Goal: Check status: Check status

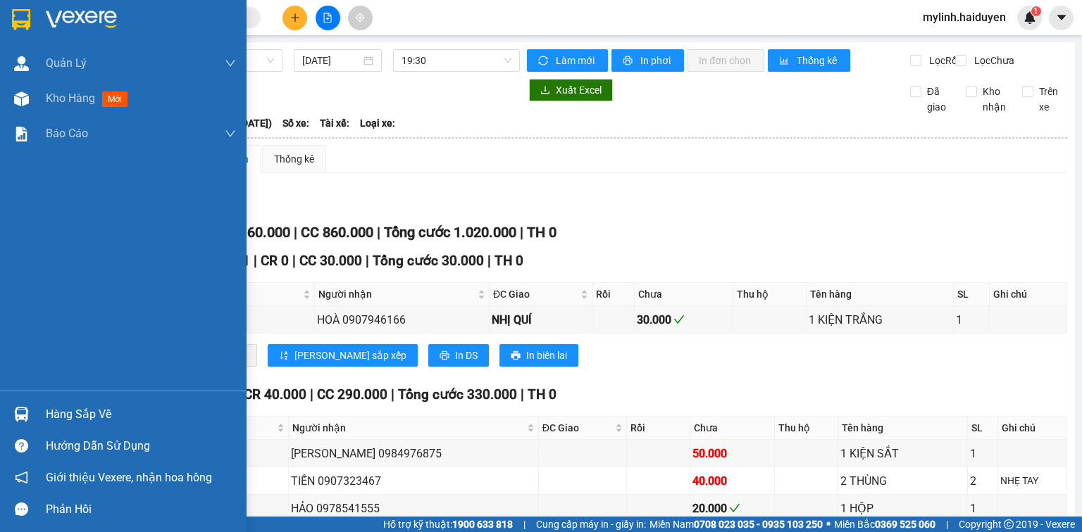
scroll to position [845, 0]
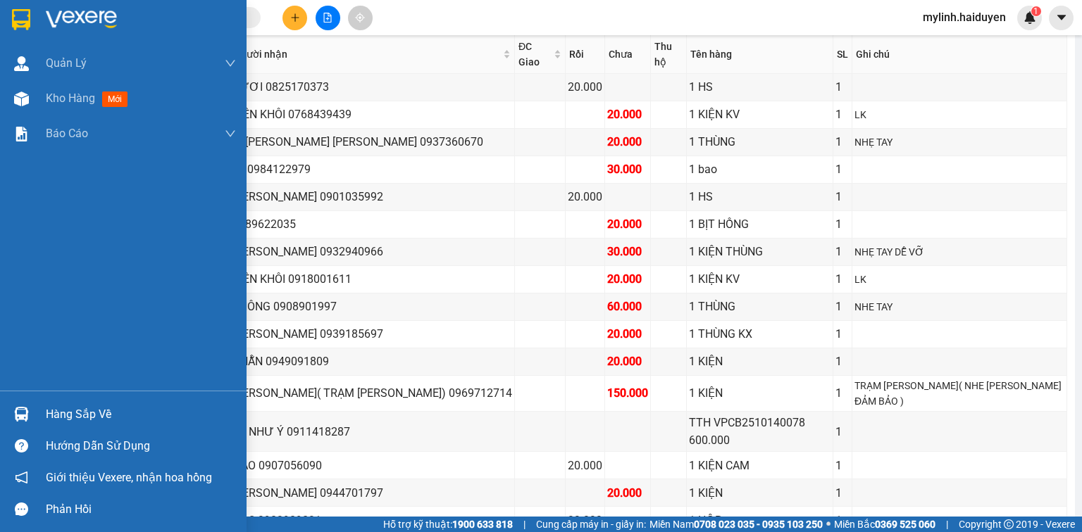
click at [55, 408] on div "Hàng sắp về" at bounding box center [141, 414] width 190 height 21
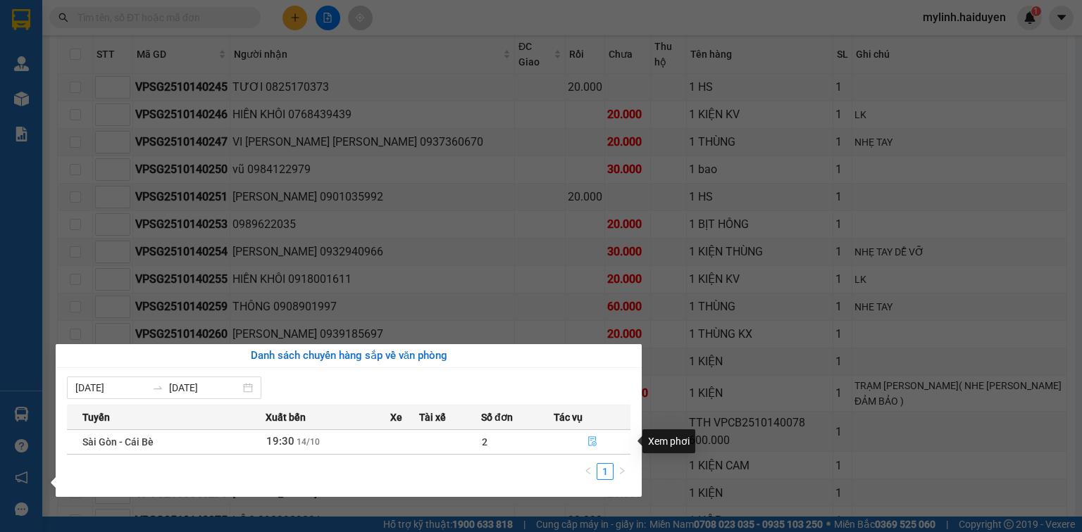
click at [595, 439] on icon "file-done" at bounding box center [592, 442] width 8 height 10
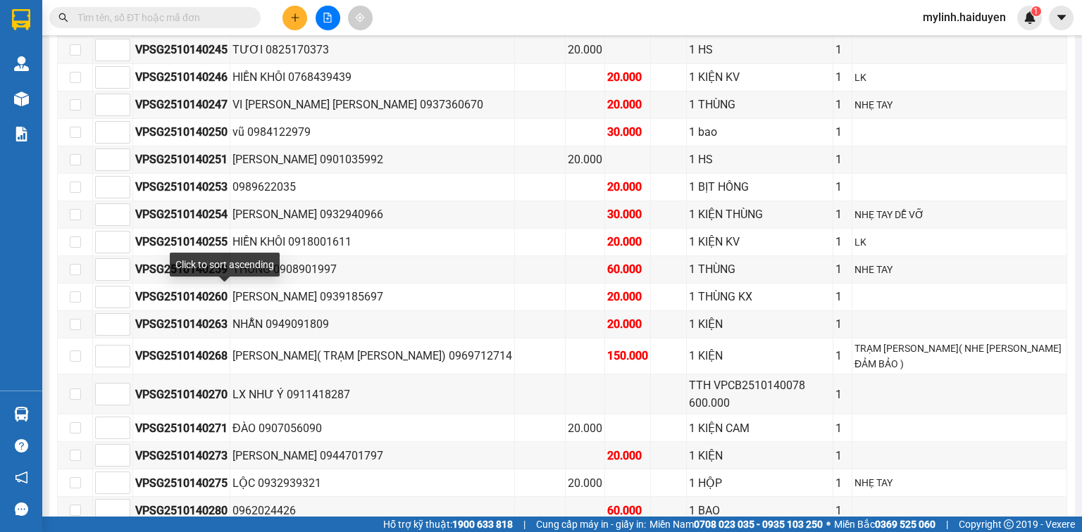
scroll to position [601, 0]
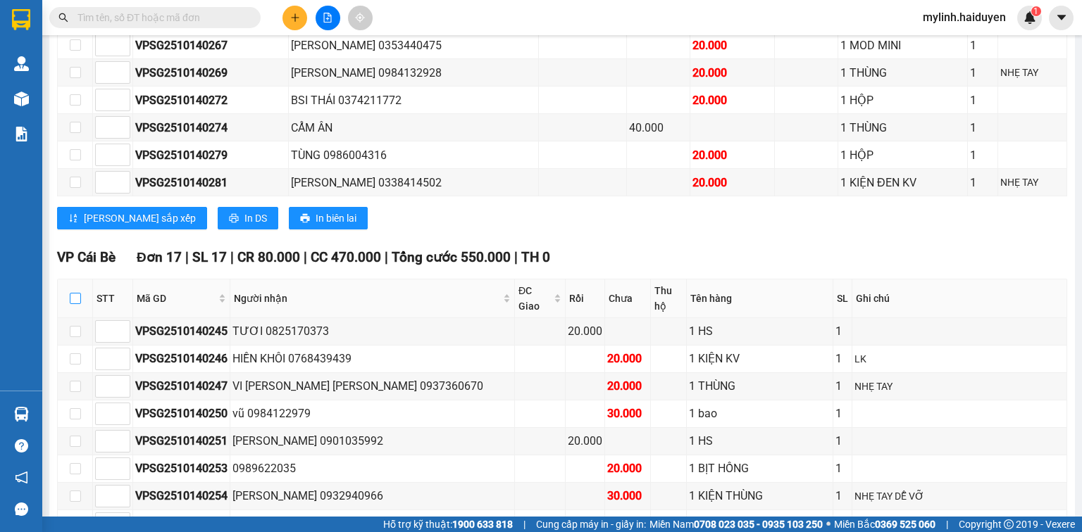
click at [76, 296] on input "checkbox" at bounding box center [75, 298] width 11 height 11
checkbox input "true"
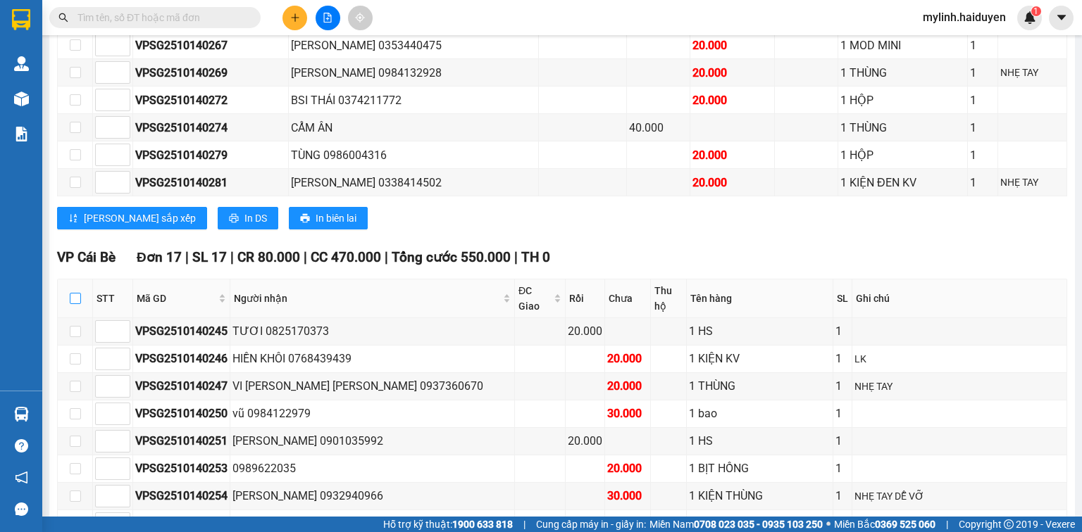
checkbox input "true"
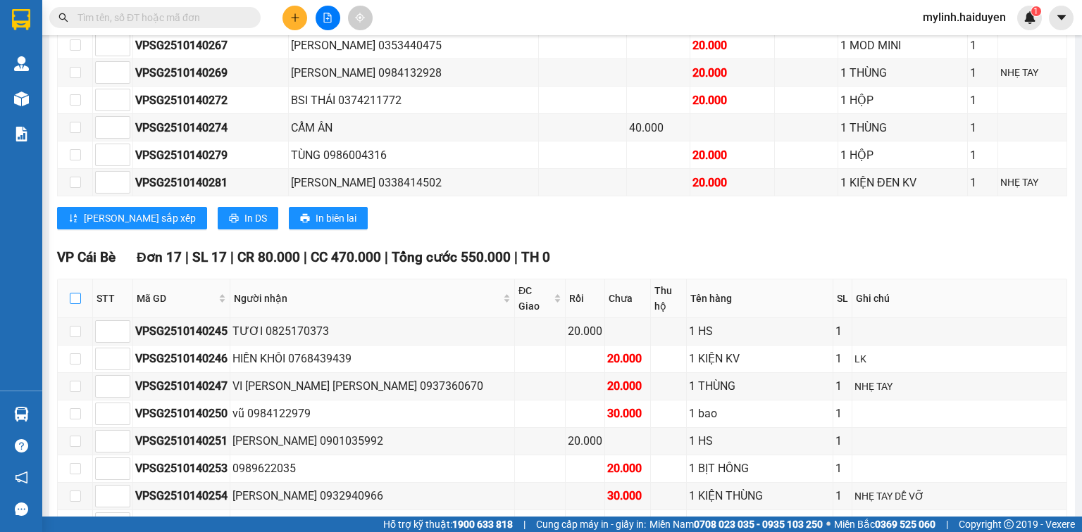
checkbox input "true"
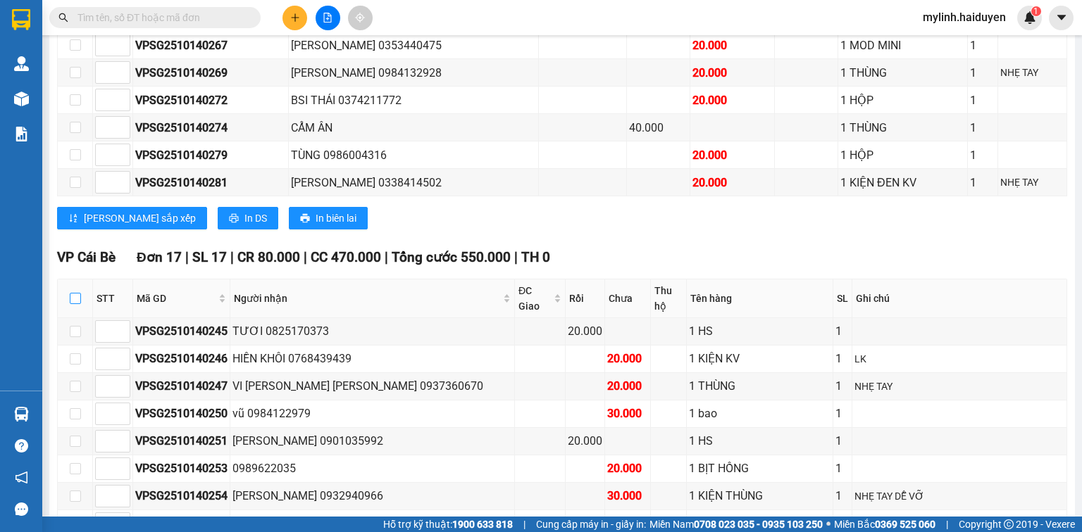
checkbox input "true"
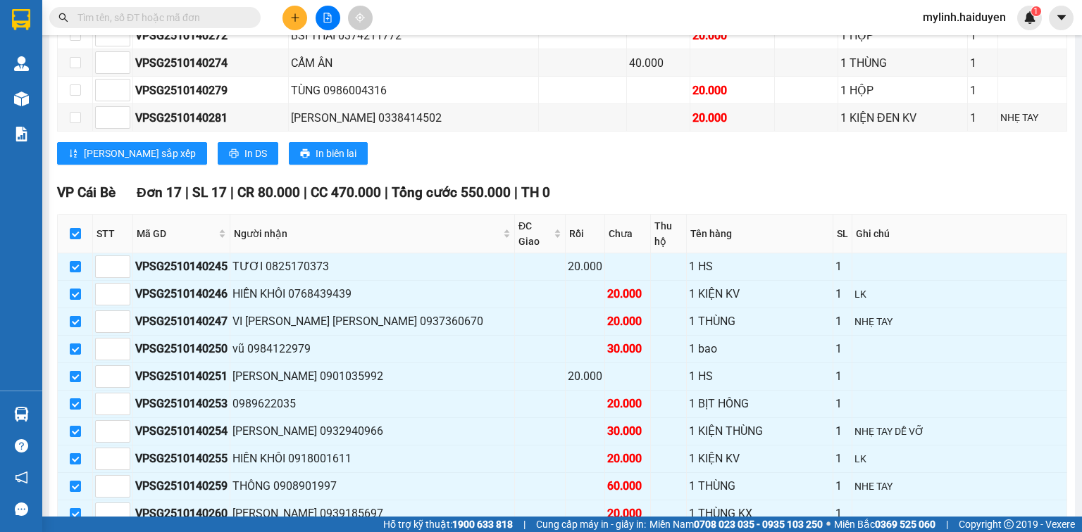
scroll to position [544, 0]
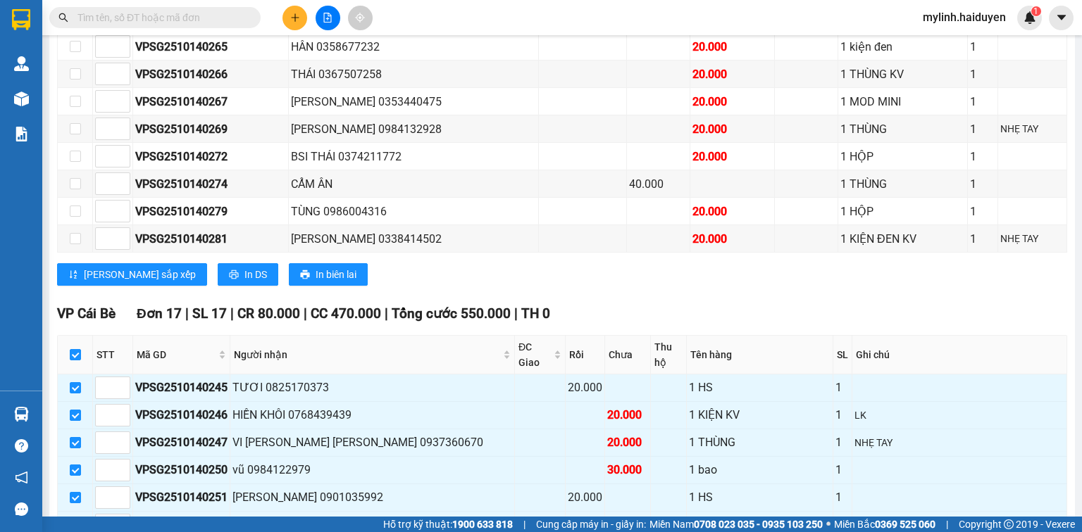
drag, startPoint x: 74, startPoint y: 348, endPoint x: 56, endPoint y: 352, distance: 18.8
click at [74, 349] on input "checkbox" at bounding box center [75, 354] width 11 height 11
checkbox input "false"
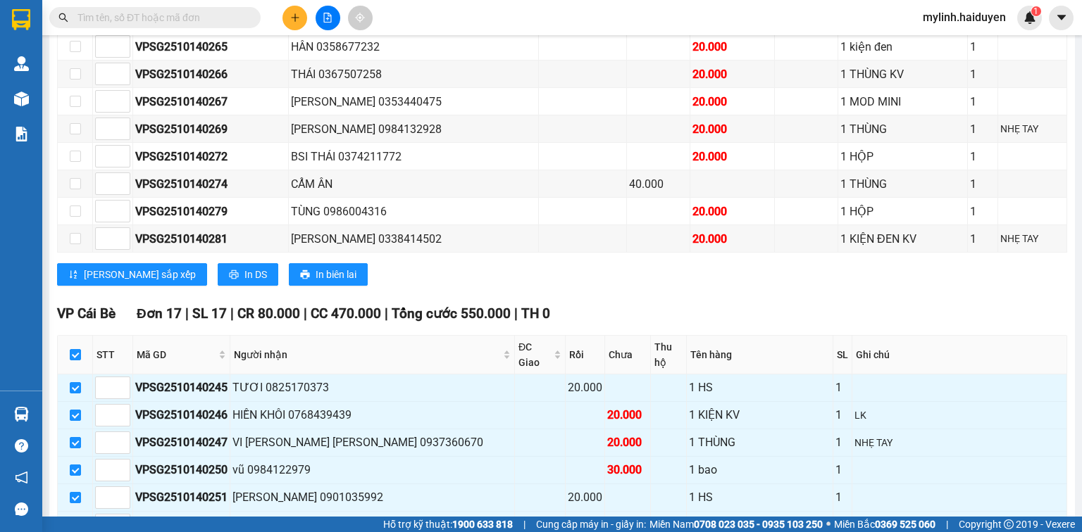
checkbox input "false"
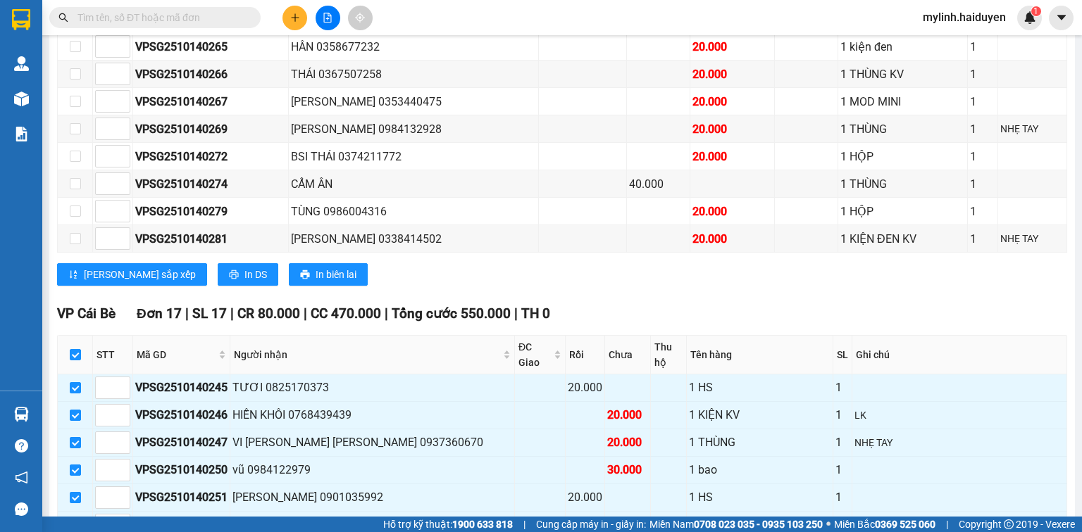
checkbox input "false"
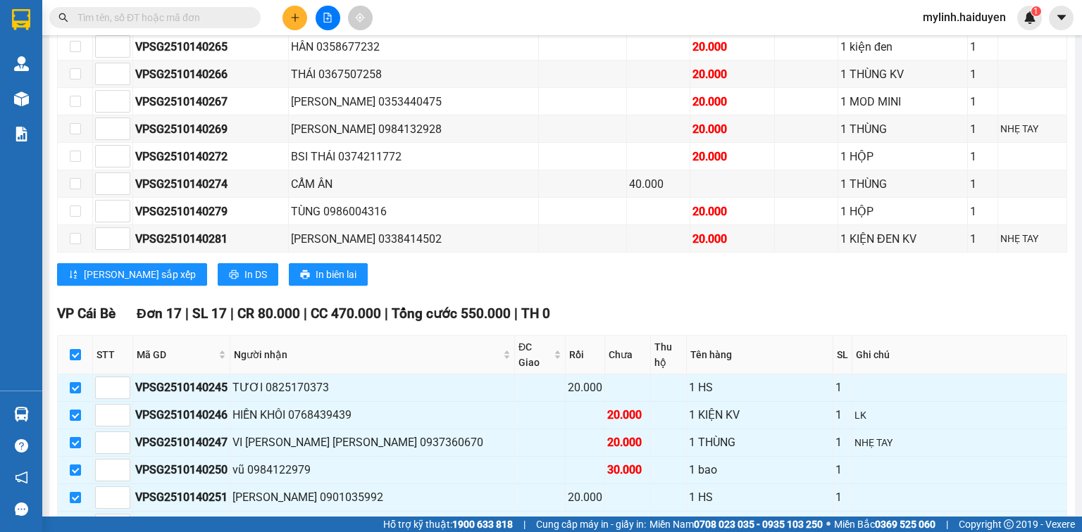
checkbox input "false"
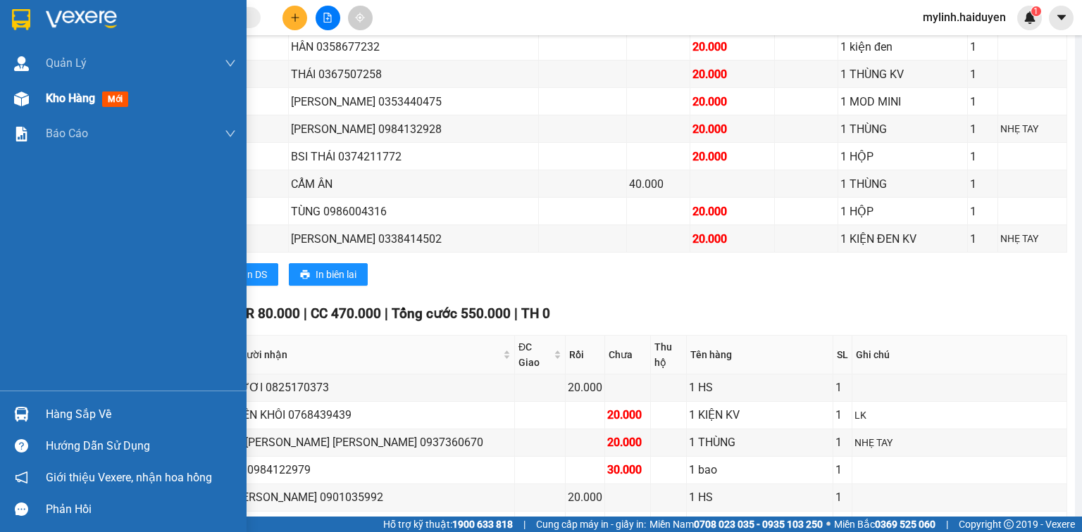
click at [158, 89] on div "Kho hàng mới" at bounding box center [141, 98] width 190 height 35
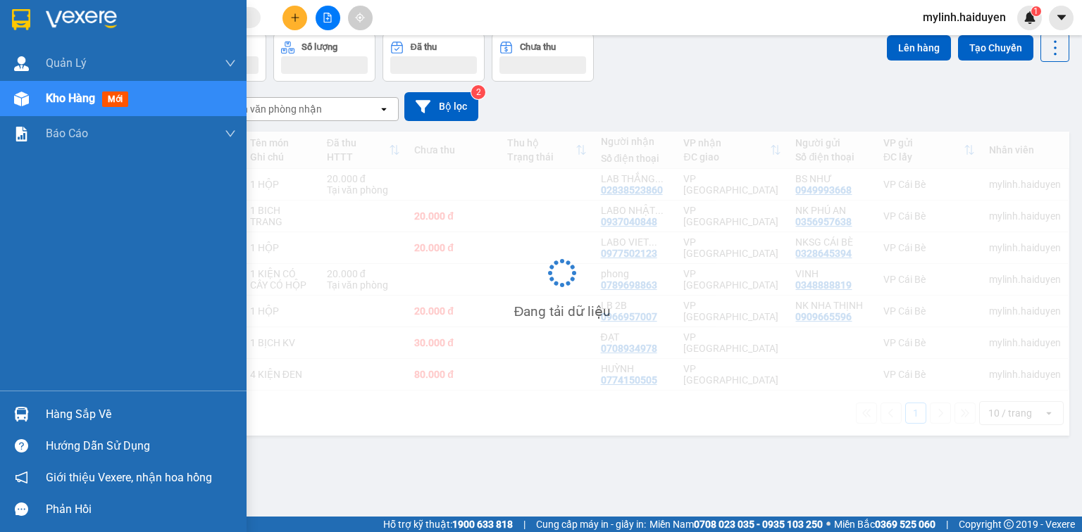
scroll to position [65, 0]
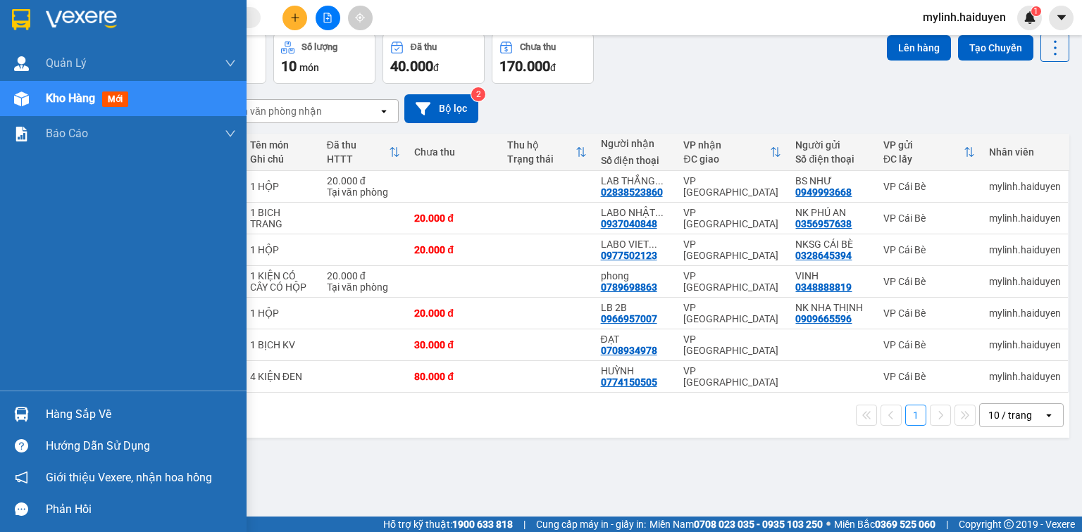
click at [42, 412] on div "Hàng sắp về" at bounding box center [123, 415] width 246 height 32
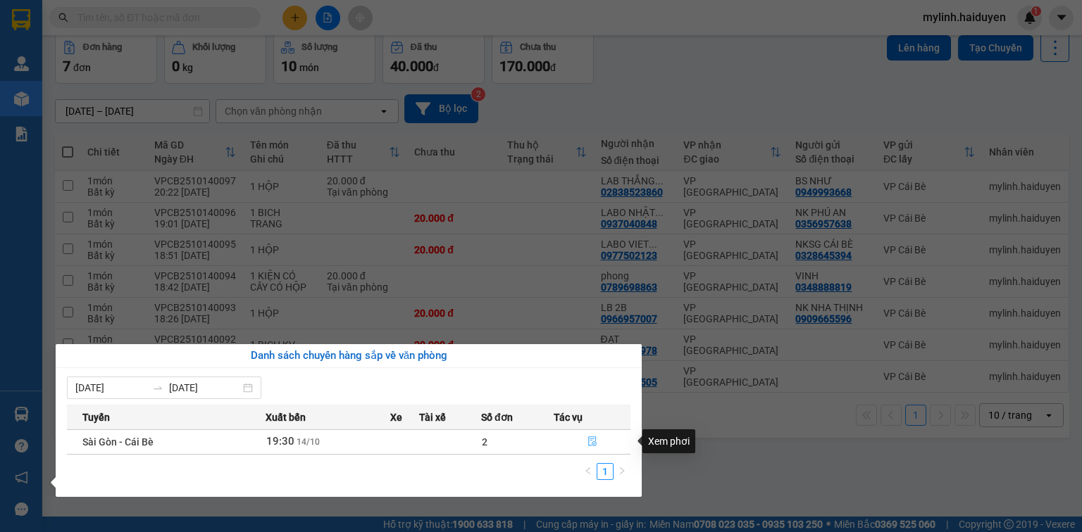
click at [583, 439] on button "button" at bounding box center [591, 442] width 75 height 23
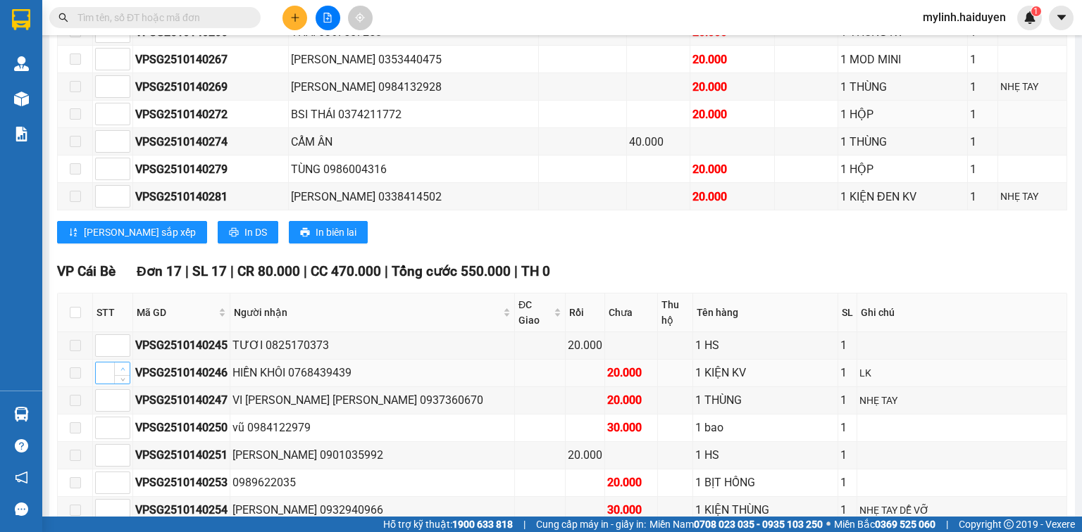
scroll to position [676, 0]
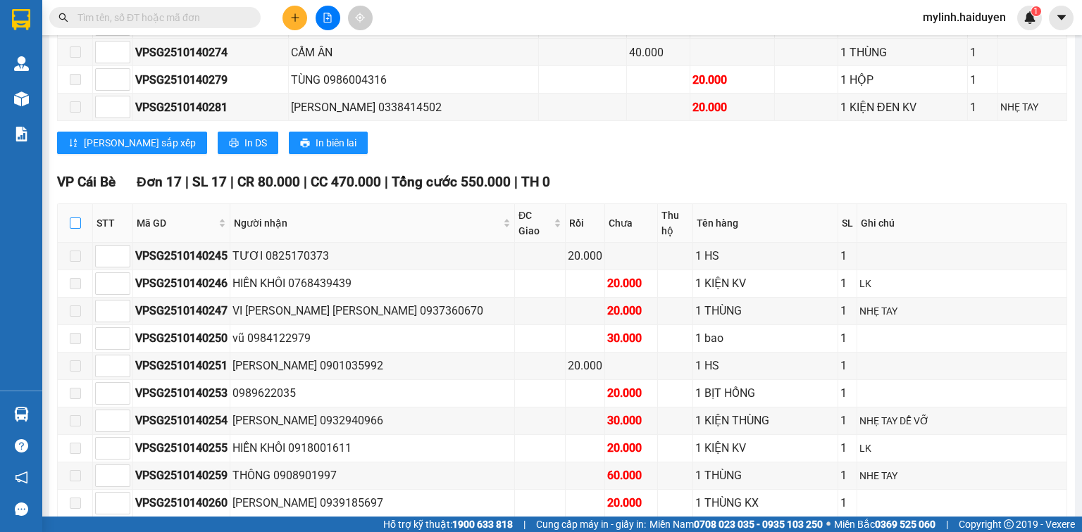
click at [80, 218] on input "checkbox" at bounding box center [75, 223] width 11 height 11
checkbox input "true"
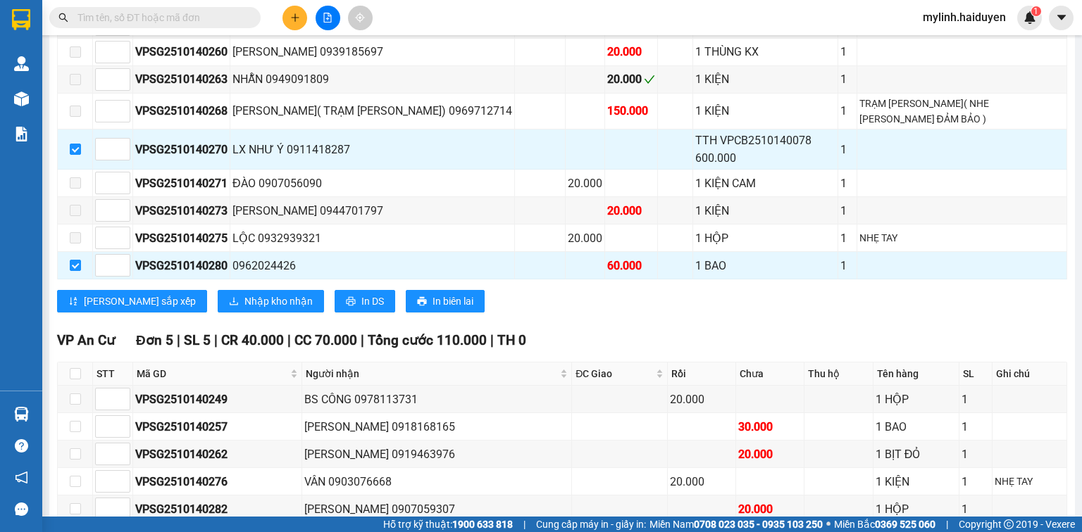
scroll to position [1108, 0]
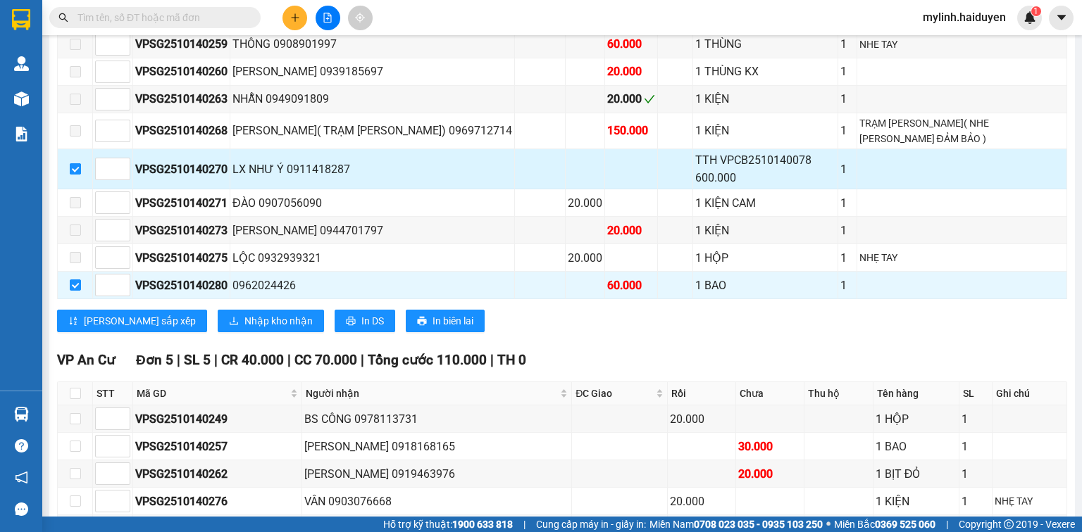
click at [70, 163] on input "checkbox" at bounding box center [75, 168] width 11 height 11
checkbox input "false"
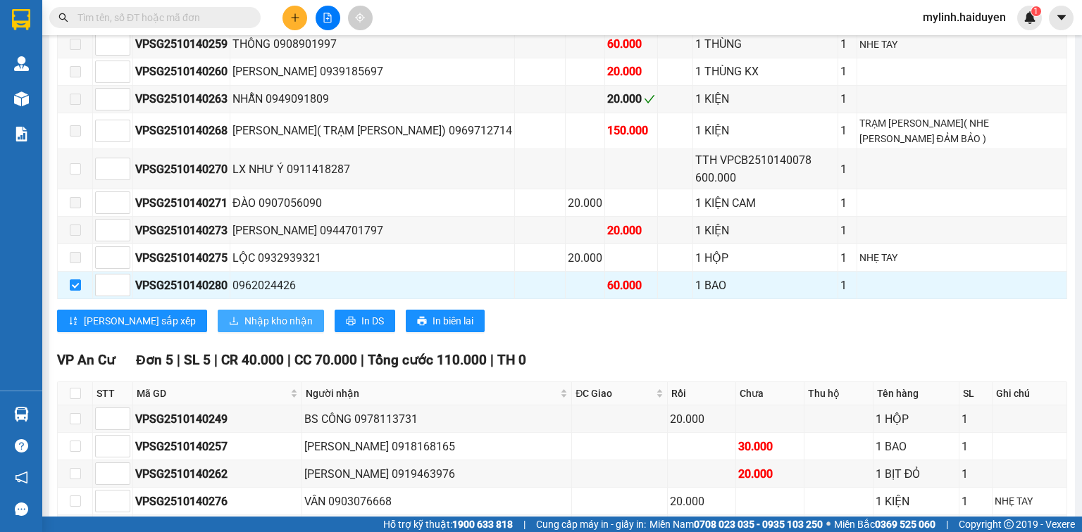
click at [244, 313] on span "Nhập kho nhận" at bounding box center [278, 320] width 68 height 15
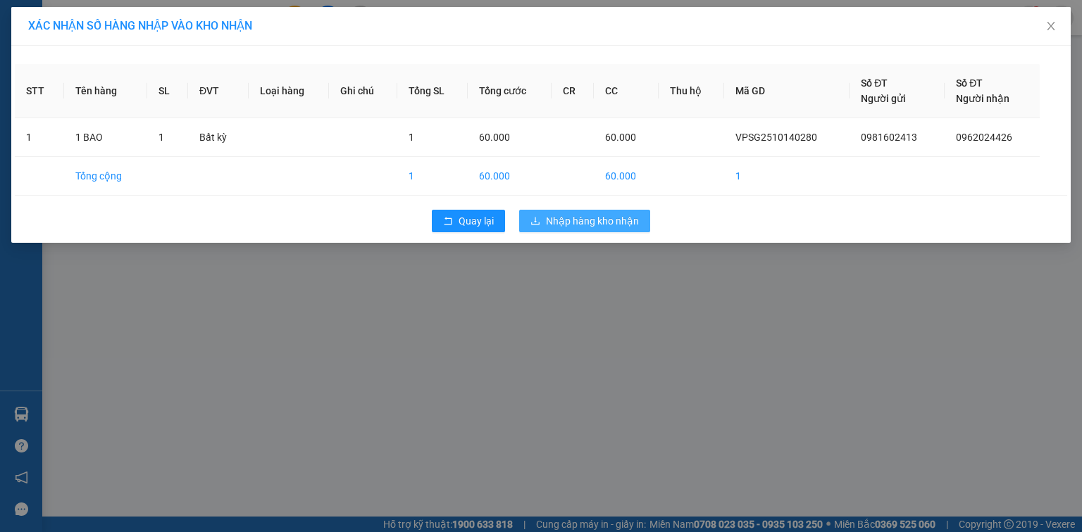
click at [584, 211] on button "Nhập hàng kho nhận" at bounding box center [584, 221] width 131 height 23
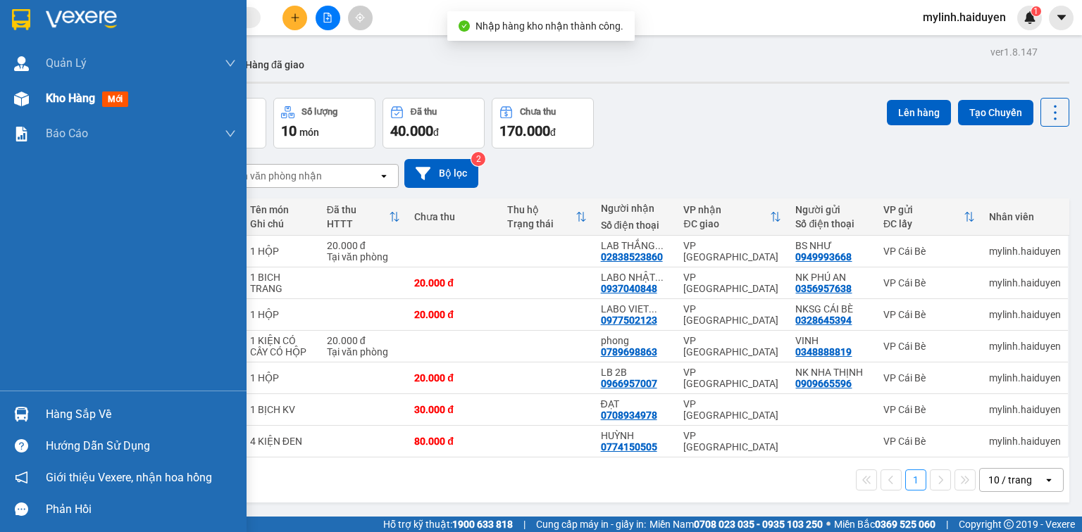
click at [65, 106] on div "Kho hàng mới" at bounding box center [90, 98] width 88 height 18
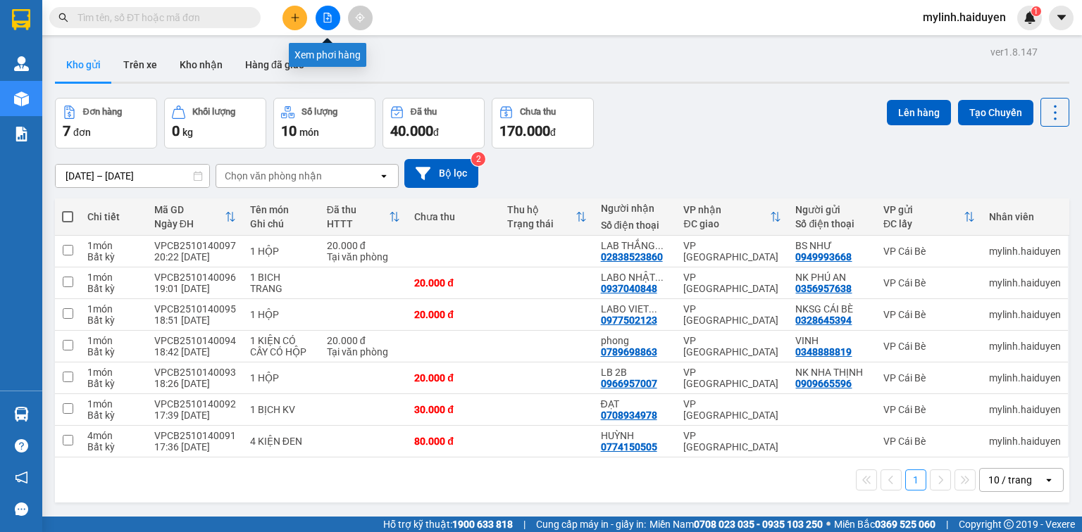
click at [325, 13] on icon "file-add" at bounding box center [328, 18] width 10 height 10
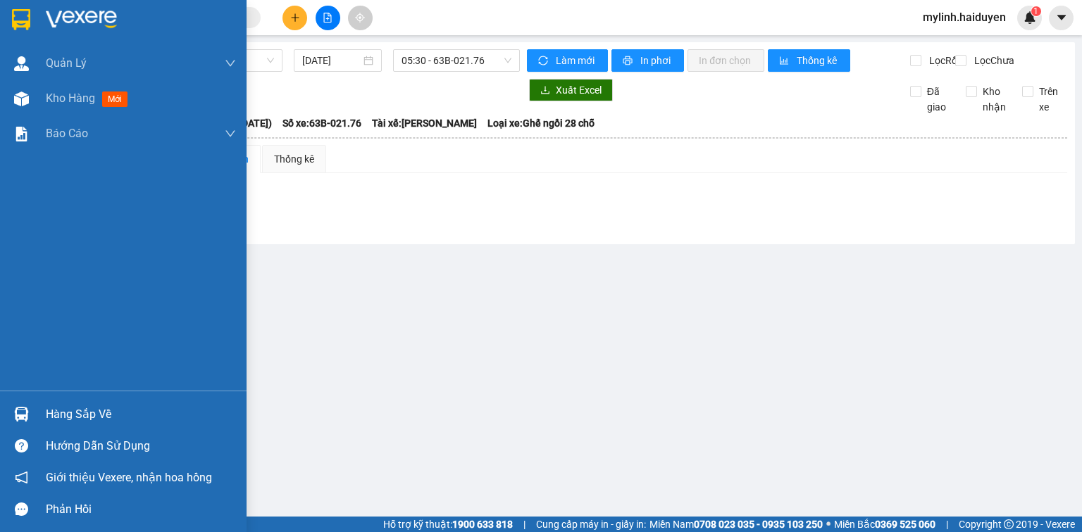
click at [39, 413] on div "Hàng sắp về" at bounding box center [123, 415] width 246 height 32
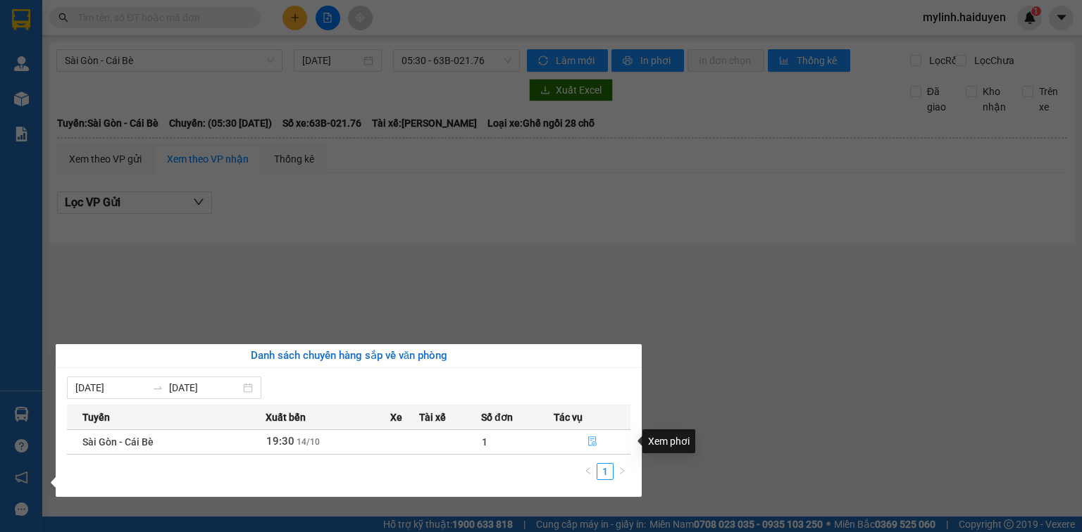
click at [588, 439] on icon "file-done" at bounding box center [592, 442] width 8 height 10
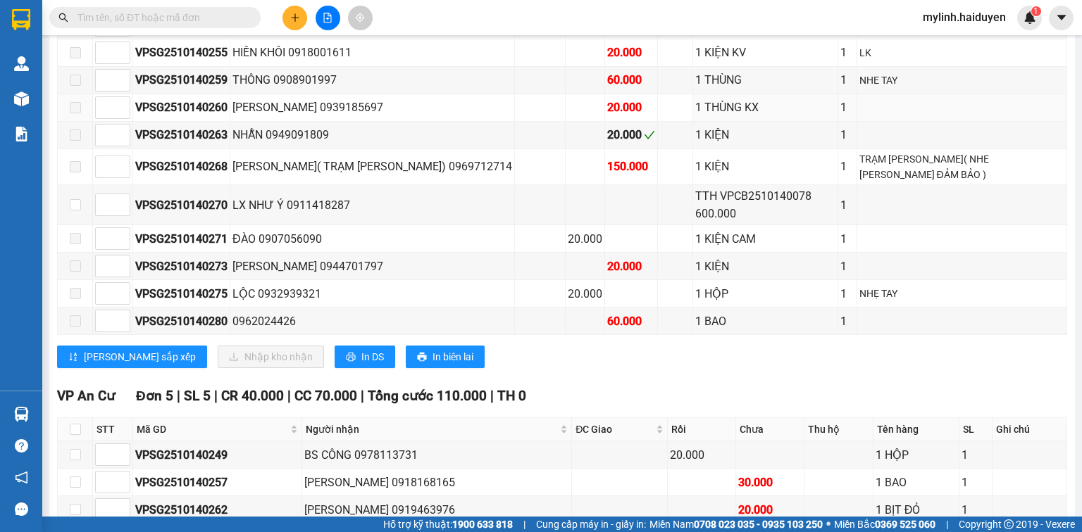
scroll to position [1127, 0]
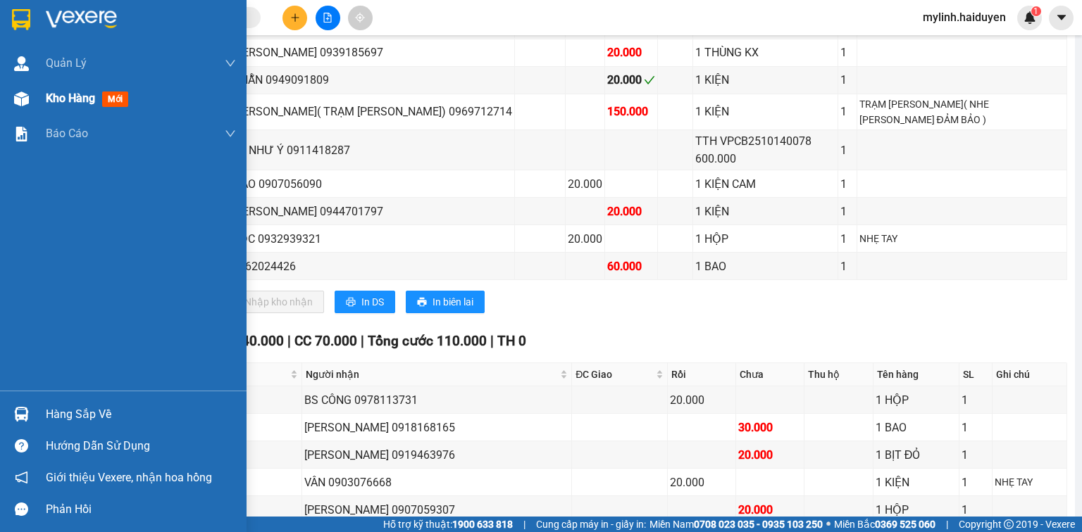
click at [99, 107] on div "Kho hàng mới" at bounding box center [141, 98] width 190 height 35
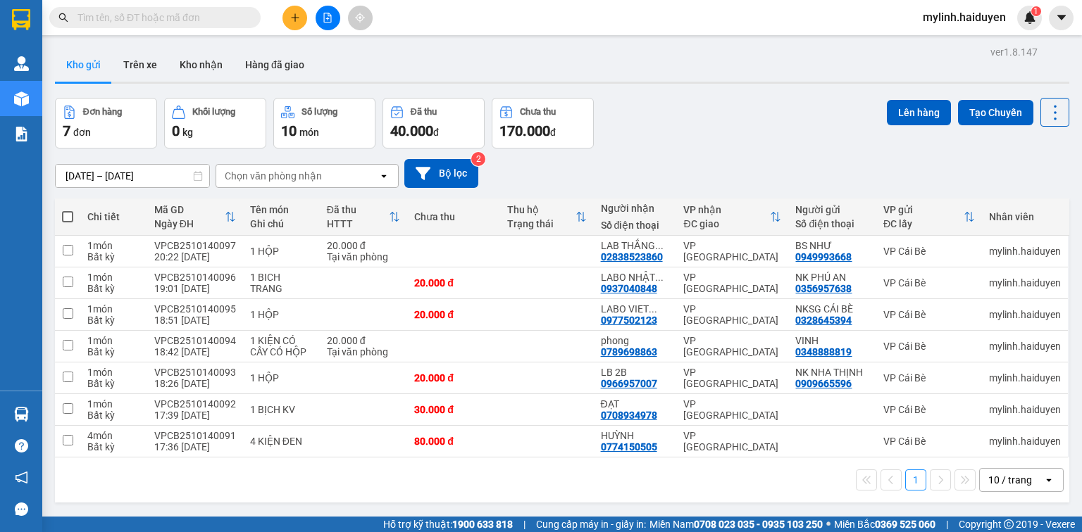
click at [214, 18] on input "text" at bounding box center [160, 17] width 166 height 15
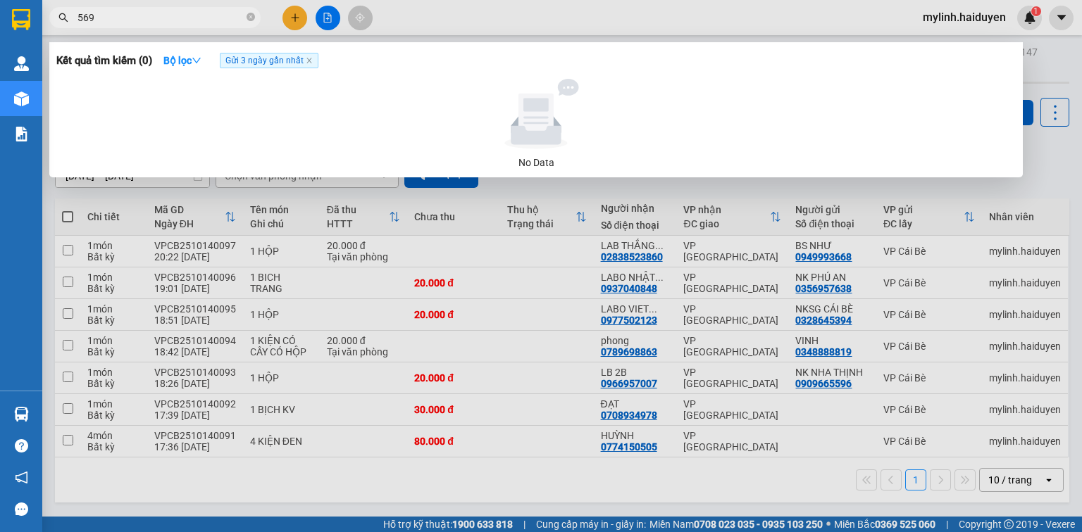
type input "5693"
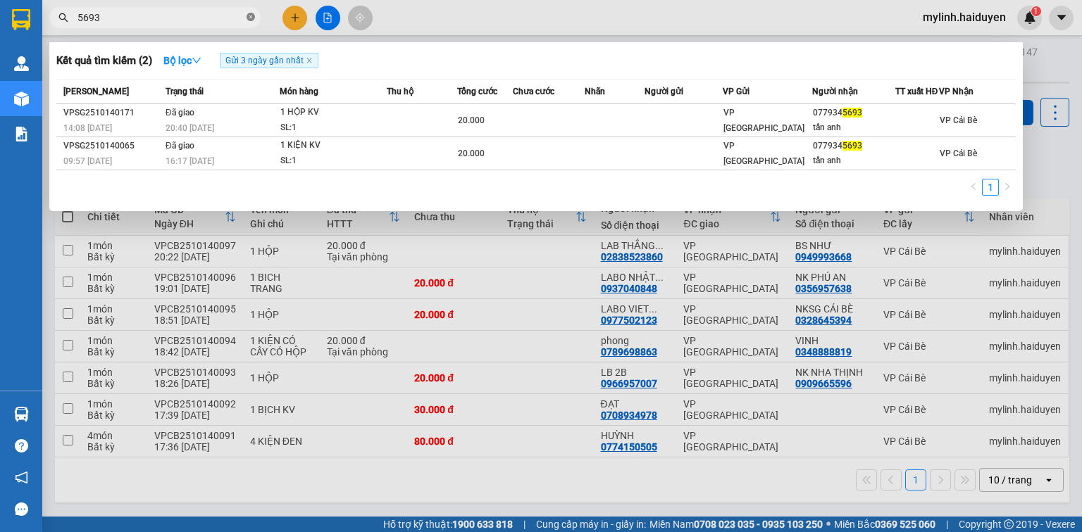
click at [254, 17] on icon "close-circle" at bounding box center [250, 17] width 8 height 8
type input "1809"
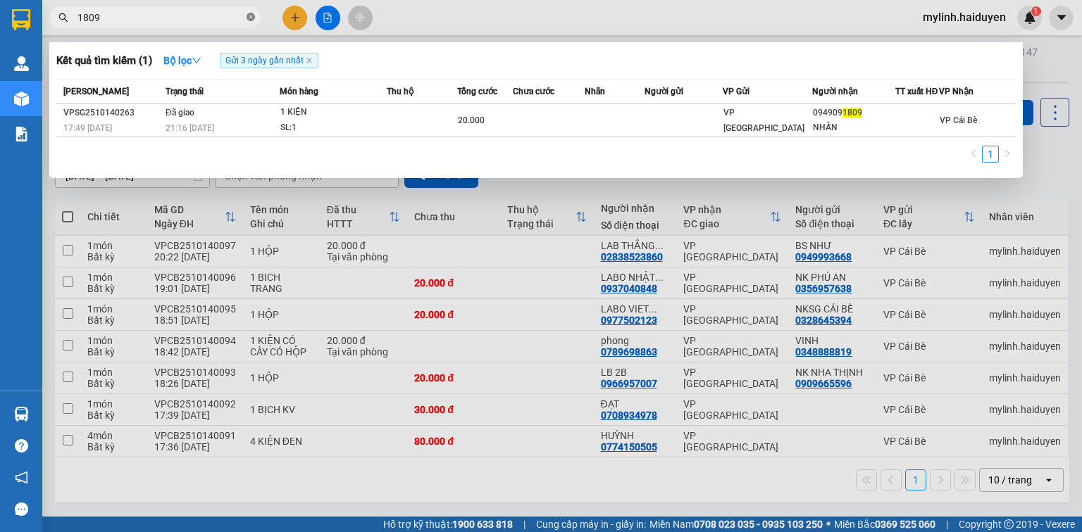
click at [251, 20] on icon "close-circle" at bounding box center [250, 17] width 8 height 8
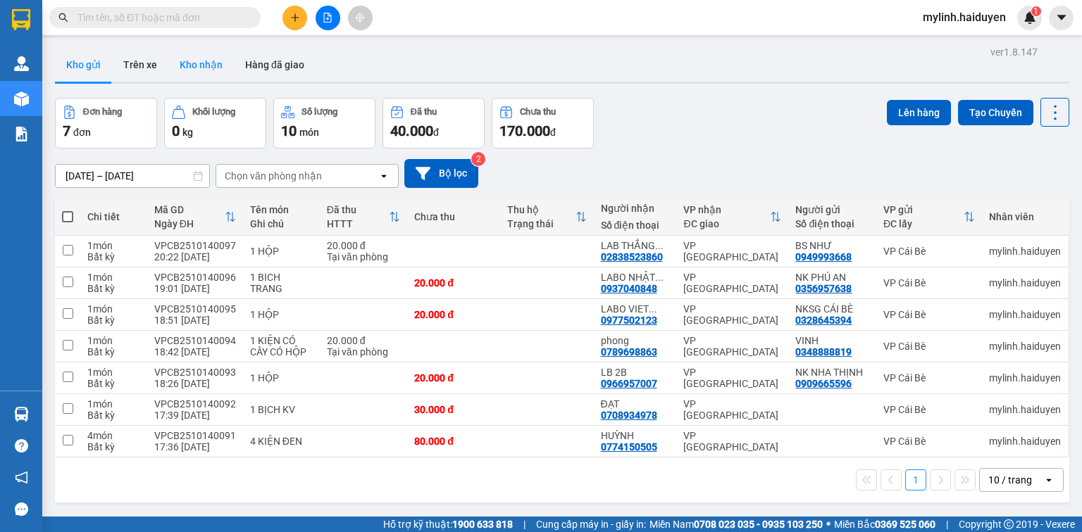
click at [199, 70] on button "Kho nhận" at bounding box center [200, 65] width 65 height 34
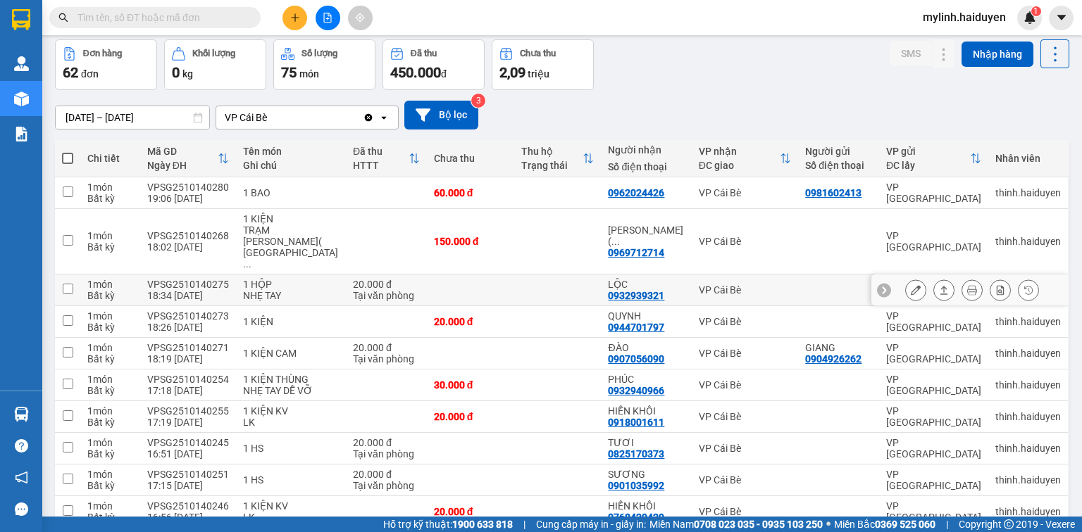
scroll to position [125, 0]
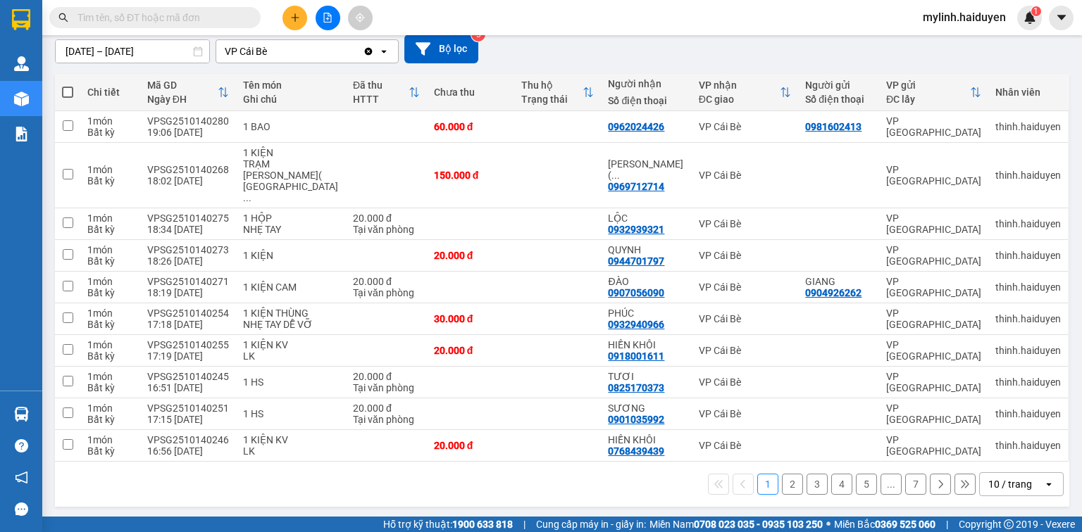
click at [1021, 479] on div "10 / trang" at bounding box center [1010, 484] width 44 height 14
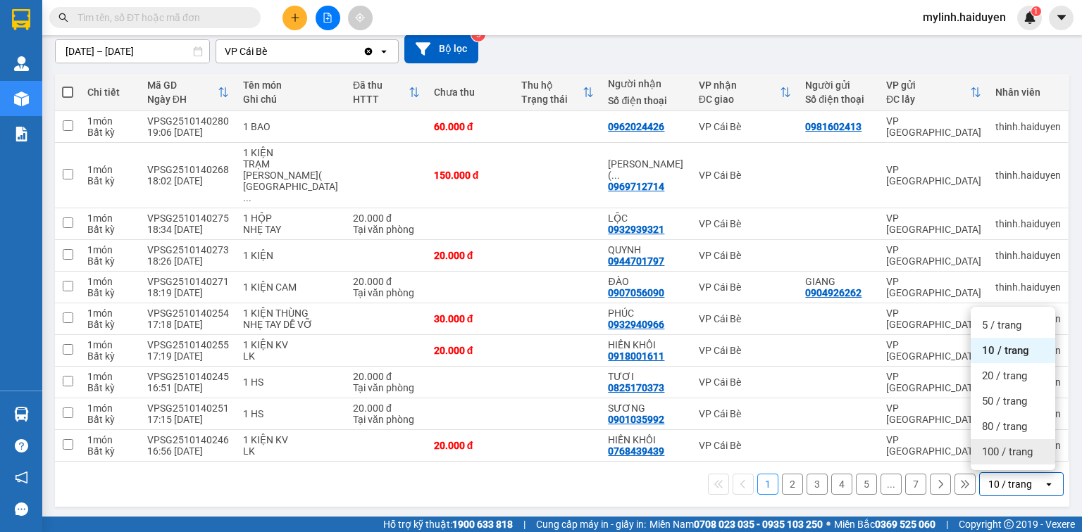
click at [991, 444] on div "100 / trang" at bounding box center [1012, 451] width 85 height 25
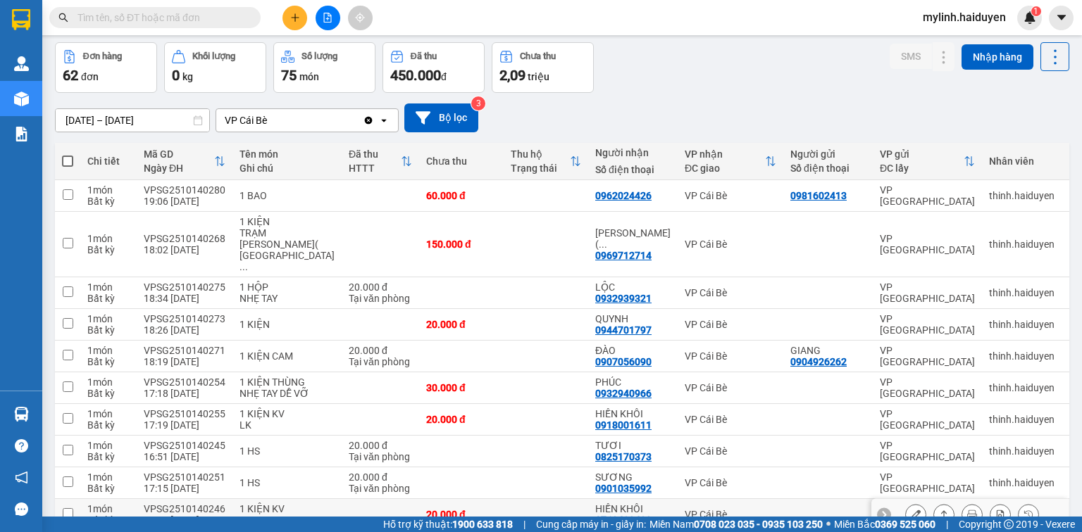
scroll to position [0, 0]
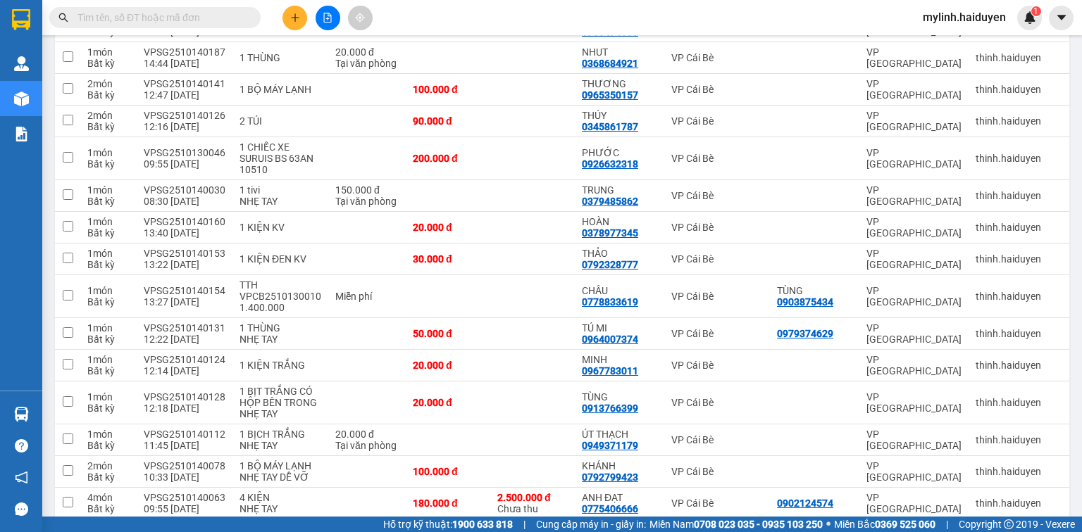
scroll to position [1450, 0]
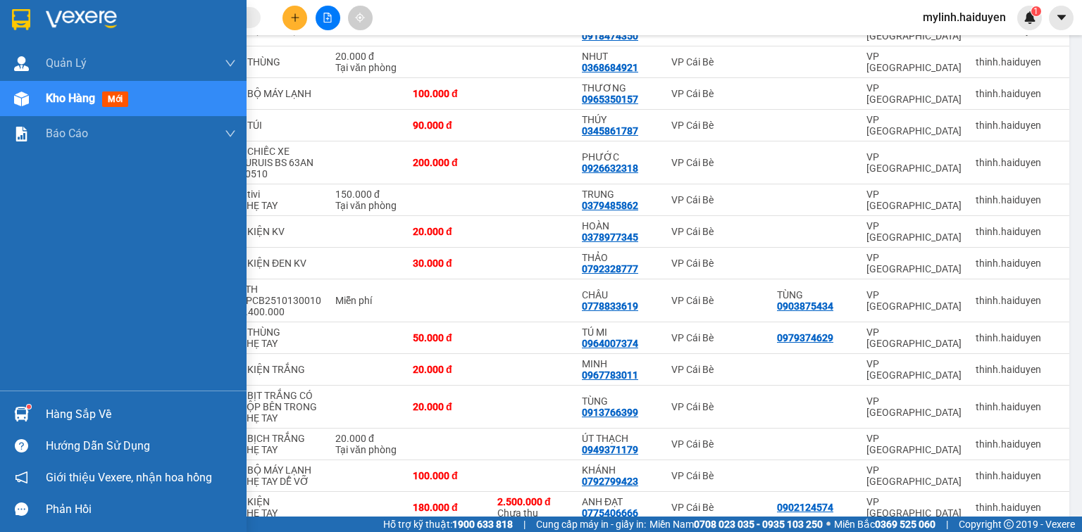
click at [42, 409] on div "Hàng sắp về" at bounding box center [123, 415] width 246 height 32
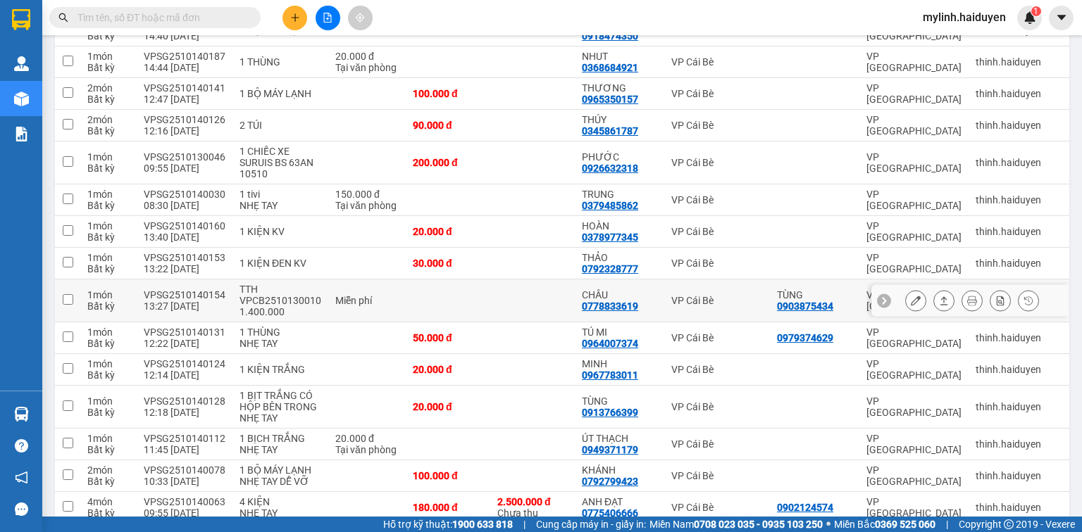
drag, startPoint x: 434, startPoint y: 311, endPoint x: 423, endPoint y: 308, distance: 10.9
click at [434, 311] on section "Kết quả tìm kiếm ( 0 ) Bộ lọc Gửi 3 ngày gần nhất No Data mylinh.haiduyen 1 Quả…" at bounding box center [541, 266] width 1082 height 532
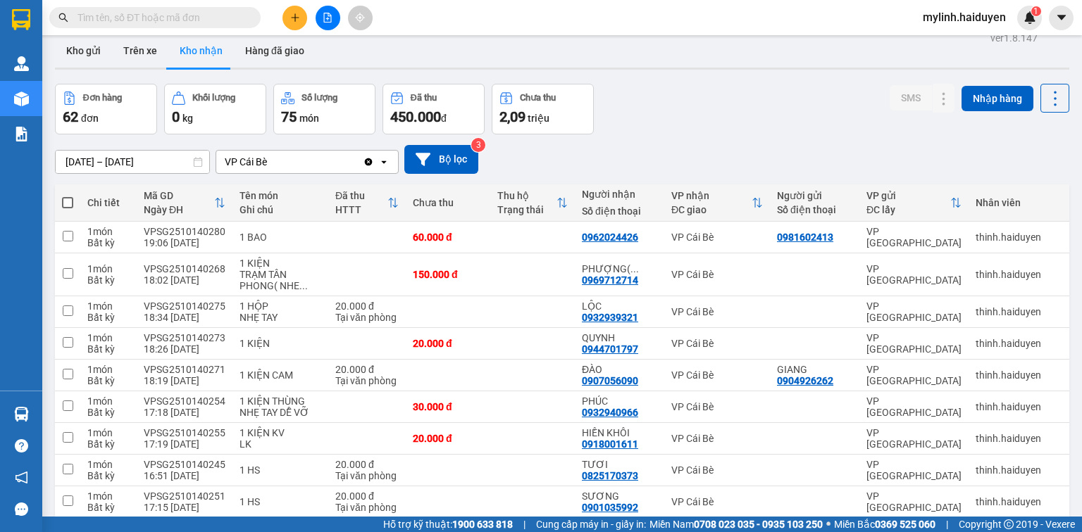
scroll to position [0, 0]
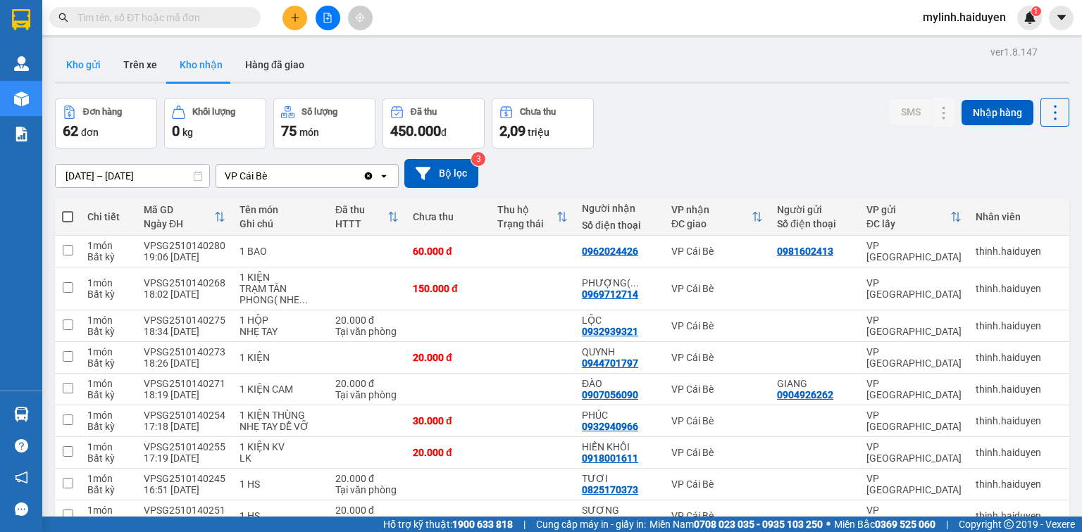
click at [86, 67] on button "Kho gửi" at bounding box center [83, 65] width 57 height 34
